Goal: Task Accomplishment & Management: Use online tool/utility

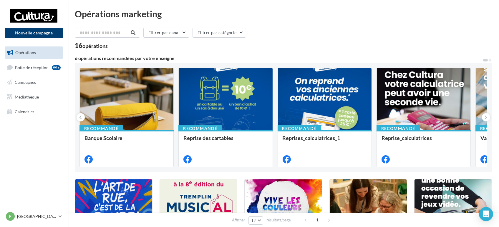
click at [45, 28] on button "Nouvelle campagne" at bounding box center [34, 33] width 58 height 10
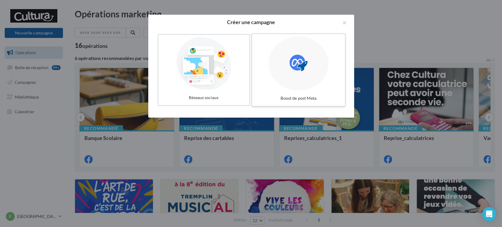
click at [323, 68] on div at bounding box center [299, 63] width 60 height 54
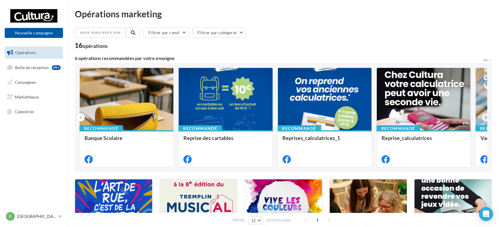
click at [484, 118] on icon at bounding box center [485, 117] width 3 height 6
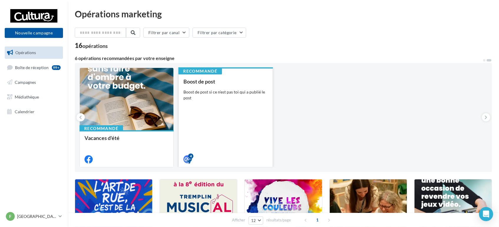
click at [249, 81] on div "Boost de post" at bounding box center [225, 82] width 84 height 6
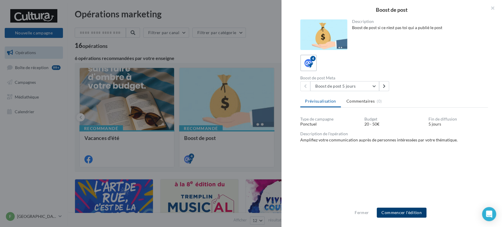
click at [409, 210] on button "Commencer l'édition" at bounding box center [402, 213] width 50 height 10
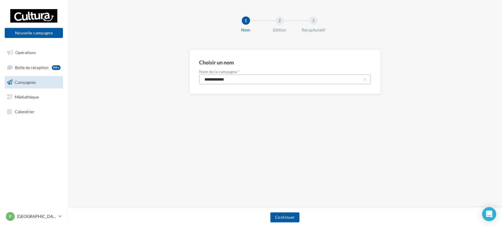
drag, startPoint x: 181, startPoint y: 80, endPoint x: 152, endPoint y: 81, distance: 29.4
click at [173, 80] on div "**********" at bounding box center [285, 81] width 434 height 64
paste input "****"
type input "**********"
click at [276, 217] on button "Continuer" at bounding box center [284, 217] width 29 height 10
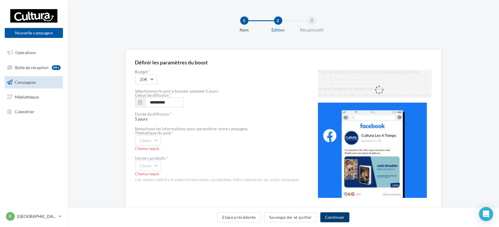
scroll to position [20, 0]
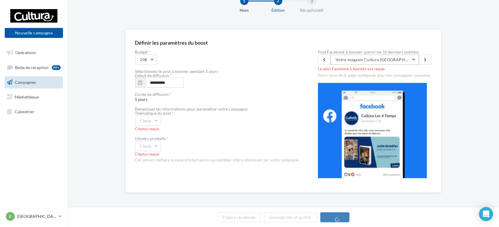
click at [394, 56] on button "Votre magasin Cultura Franconville sera exceptionnellement ouvert jusqu'à 20h l…" at bounding box center [374, 60] width 88 height 10
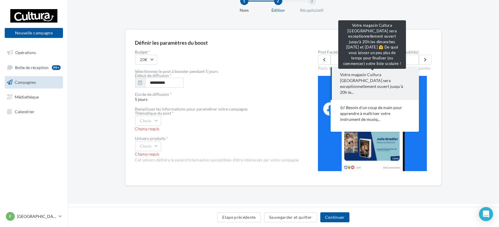
click at [389, 78] on span "Votre magasin Cultura Franconville sera exceptionnellement ouvert jusqu'à 20h l…" at bounding box center [374, 84] width 69 height 24
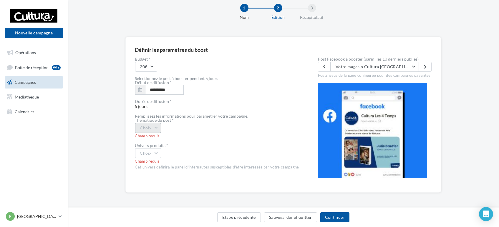
click at [156, 126] on button "Choix" at bounding box center [148, 128] width 26 height 10
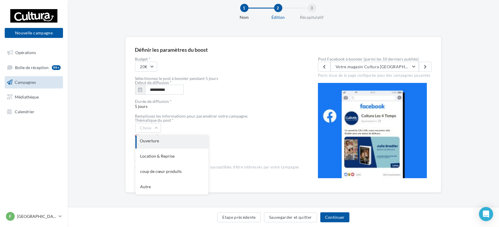
click at [167, 145] on div "Ouverture" at bounding box center [171, 140] width 73 height 15
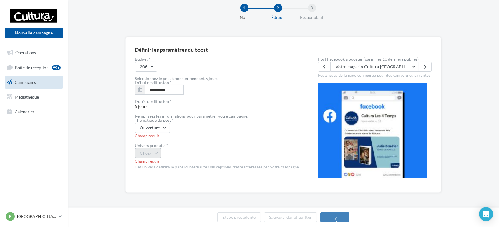
click at [160, 153] on button "Choix" at bounding box center [148, 153] width 26 height 10
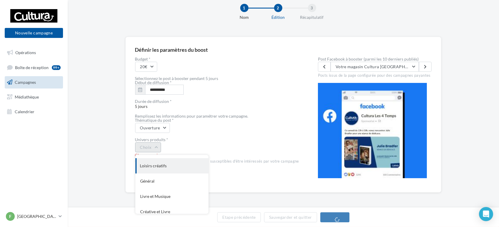
scroll to position [48, 0]
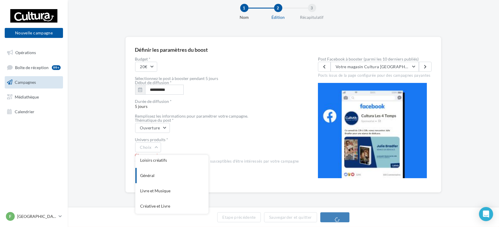
click at [165, 172] on div "Général" at bounding box center [171, 175] width 73 height 15
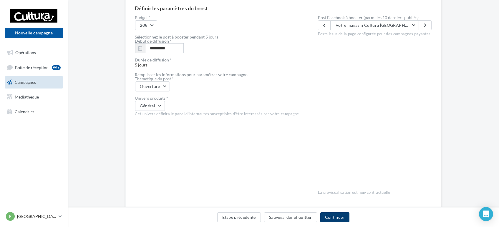
scroll to position [39, 0]
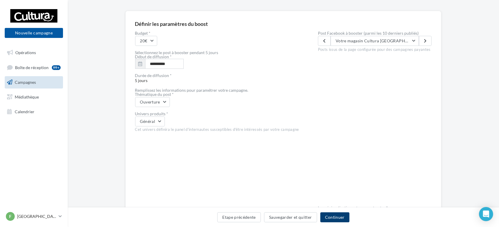
click at [327, 216] on button "Continuer" at bounding box center [334, 217] width 29 height 10
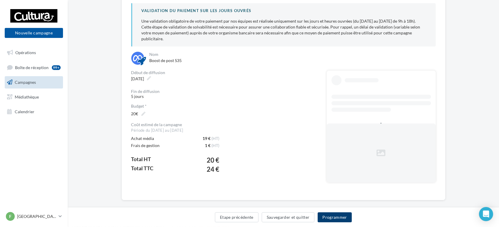
scroll to position [68, 0]
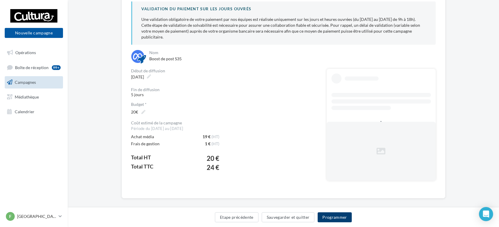
click at [333, 217] on button "Programmer" at bounding box center [334, 217] width 34 height 10
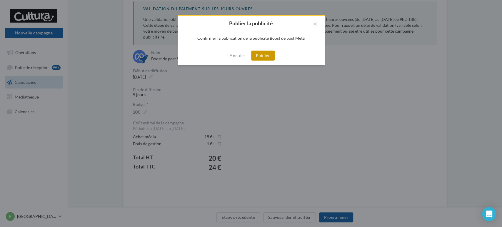
click at [267, 56] on button "Publier" at bounding box center [263, 56] width 24 height 10
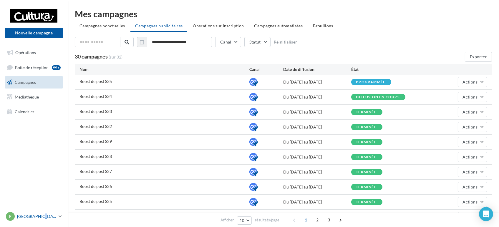
click at [38, 216] on p "[GEOGRAPHIC_DATA]" at bounding box center [36, 217] width 39 height 6
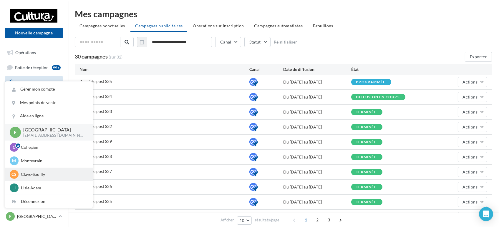
click at [32, 173] on p "Claye-Souilly" at bounding box center [53, 174] width 65 height 6
